Goal: Task Accomplishment & Management: Manage account settings

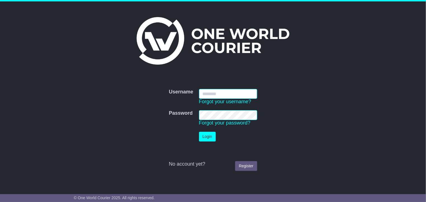
type input "**********"
click at [206, 135] on button "Login" at bounding box center [207, 137] width 17 height 10
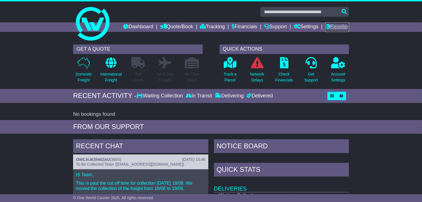
click at [337, 25] on link "Reseller" at bounding box center [336, 27] width 23 height 10
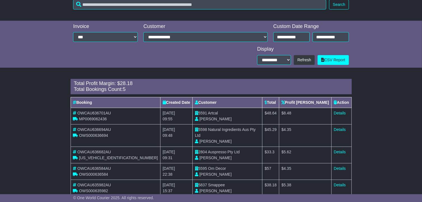
scroll to position [163, 0]
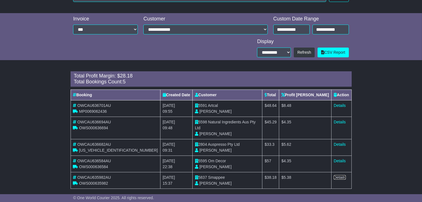
click at [341, 175] on link "Details" at bounding box center [339, 177] width 12 height 4
click at [336, 159] on link "Details" at bounding box center [339, 161] width 12 height 4
click at [339, 142] on link "Details" at bounding box center [339, 144] width 12 height 4
click at [336, 120] on link "Details" at bounding box center [339, 122] width 12 height 4
click at [338, 103] on link "Details" at bounding box center [339, 105] width 12 height 4
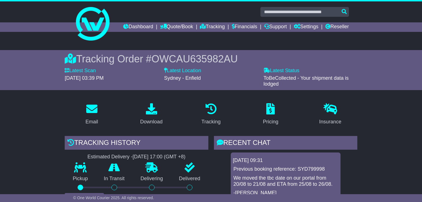
click at [336, 156] on div "21 Aug 2025 09:31 Previous booking reference: SYD799998 We moved the tbc date o…" at bounding box center [285, 200] width 143 height 96
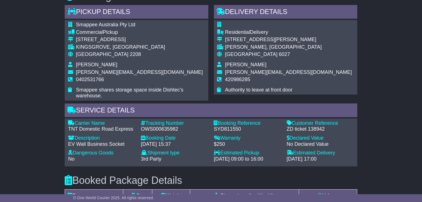
scroll to position [315, 0]
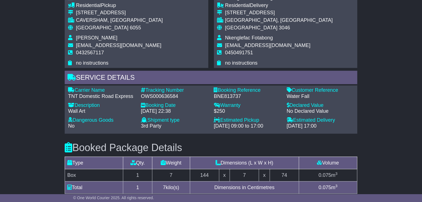
scroll to position [327, 0]
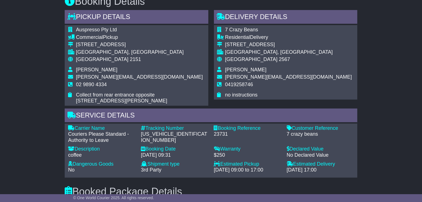
scroll to position [265, 0]
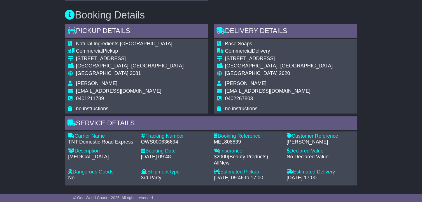
scroll to position [261, 0]
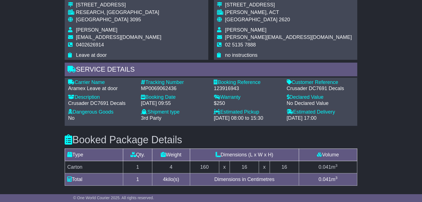
scroll to position [306, 0]
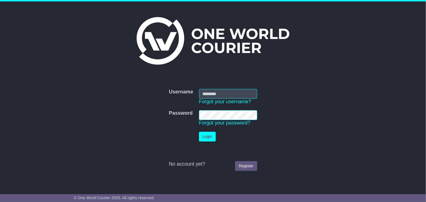
type input "**********"
click at [206, 138] on button "Login" at bounding box center [207, 137] width 17 height 10
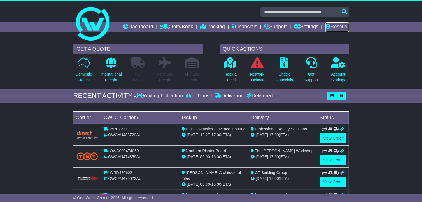
click at [338, 25] on link "Reseller" at bounding box center [336, 27] width 23 height 10
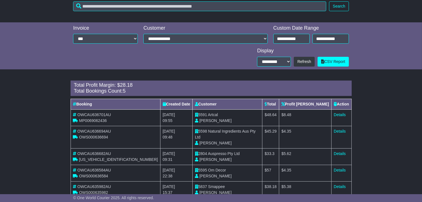
scroll to position [163, 0]
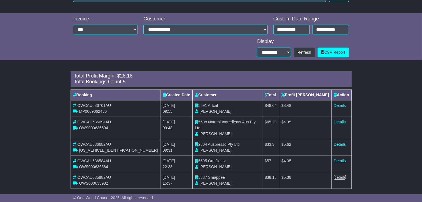
click at [339, 175] on link "Details" at bounding box center [339, 177] width 12 height 4
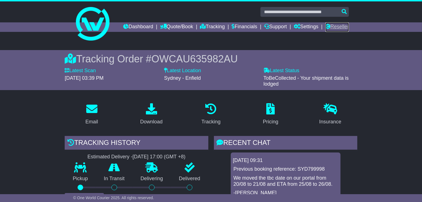
click at [339, 25] on link "Reseller" at bounding box center [336, 27] width 23 height 10
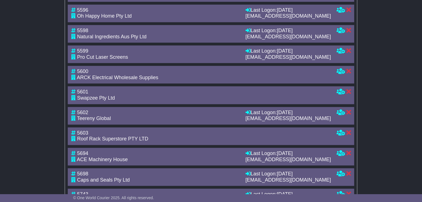
scroll to position [1162, 0]
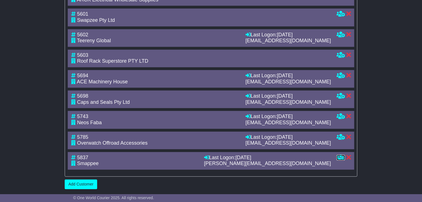
click at [342, 156] on icon at bounding box center [340, 157] width 8 height 5
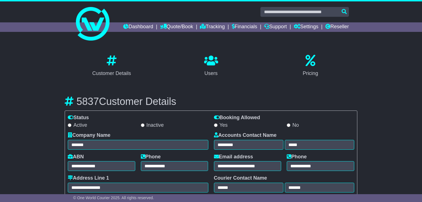
select select "**********"
select select "**"
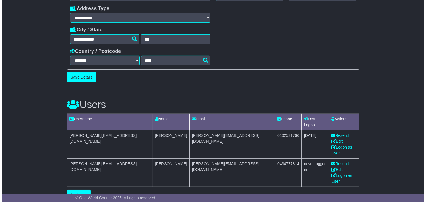
scroll to position [214, 0]
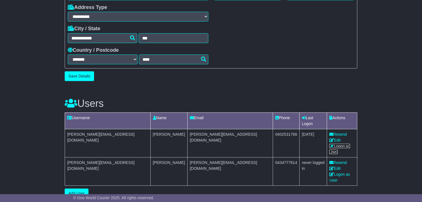
click at [330, 144] on link "Logon as User" at bounding box center [339, 149] width 21 height 10
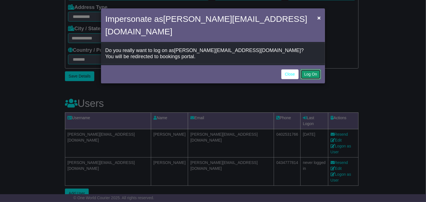
click at [315, 69] on button "Log On" at bounding box center [310, 74] width 20 height 10
